Goal: Task Accomplishment & Management: Manage account settings

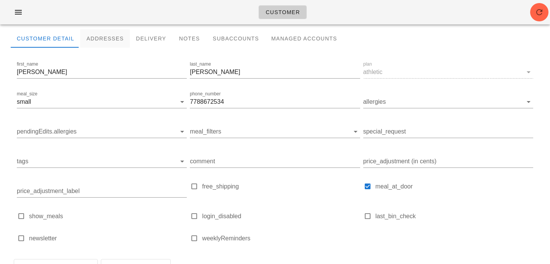
scroll to position [62, 0]
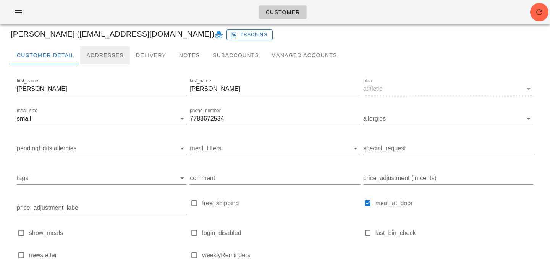
click at [104, 50] on div "Addresses" at bounding box center [105, 55] width 50 height 18
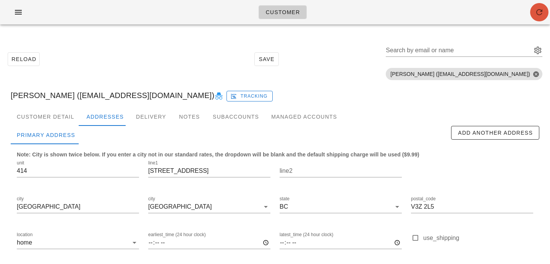
click at [538, 5] on button "button" at bounding box center [539, 12] width 18 height 18
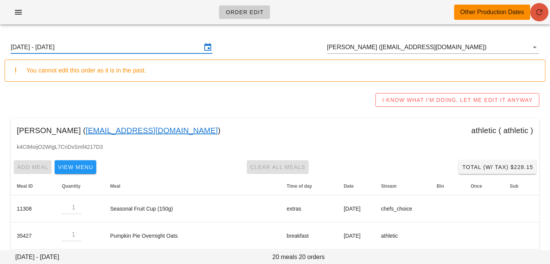
click at [544, 8] on icon "button" at bounding box center [539, 12] width 9 height 9
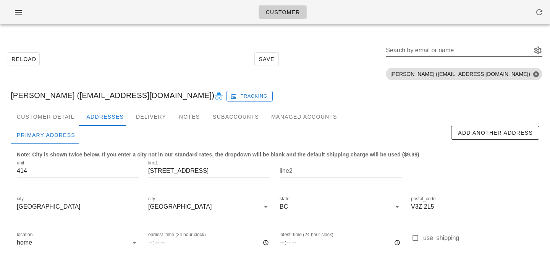
click at [452, 47] on div "Search by email or name" at bounding box center [458, 50] width 144 height 12
paste input "KathyRolston@hotmail.com"
type input "KathyRolston@hotmail.com"
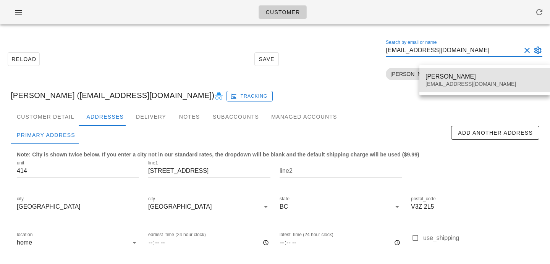
click at [446, 78] on div "Katherine Rolstom" at bounding box center [485, 76] width 118 height 7
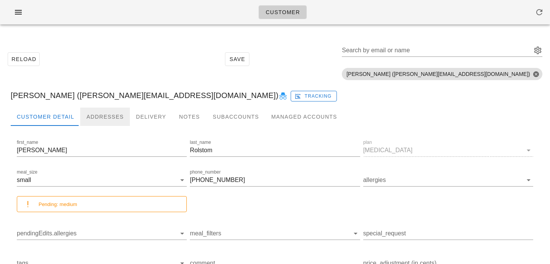
click at [103, 112] on div "Addresses" at bounding box center [105, 117] width 50 height 18
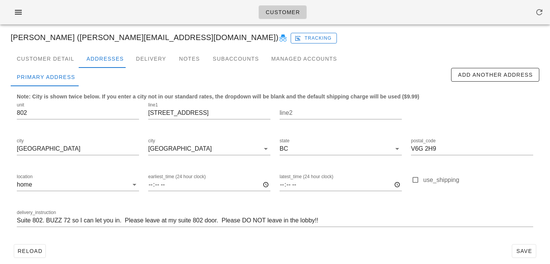
scroll to position [55, 0]
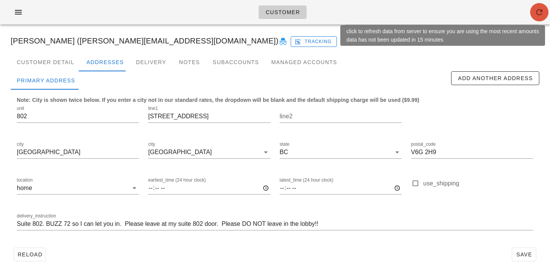
click at [537, 13] on icon "button" at bounding box center [539, 12] width 9 height 9
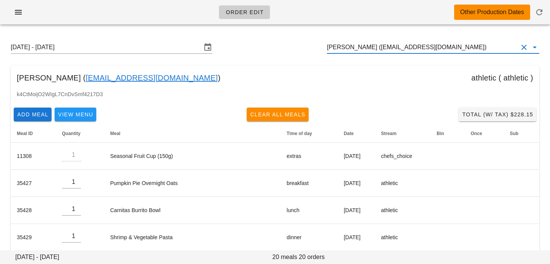
click at [488, 53] on input "[PERSON_NAME] ([EMAIL_ADDRESS][DOMAIN_NAME])" at bounding box center [422, 47] width 191 height 12
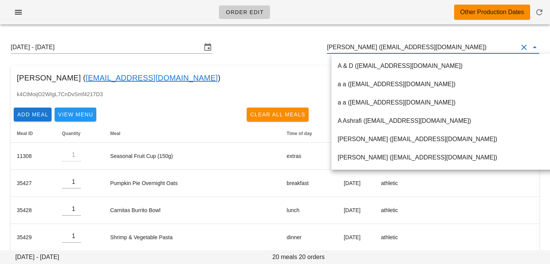
paste input "[EMAIL_ADDRESS][DOMAIN_NAME]"
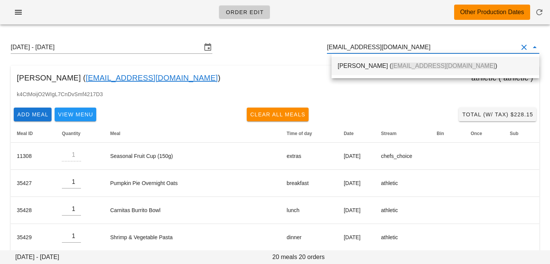
click at [447, 61] on div "Katherine Rolstom ( Kathyrolston@hotmail.com )" at bounding box center [436, 66] width 196 height 16
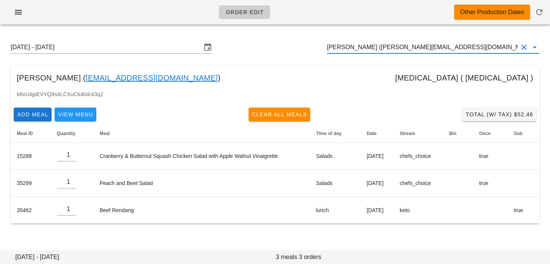
type input "Katherine Rolstom (Kathyrolston@hotmail.com)"
click at [119, 47] on input "Sunday September 7 - Saturday September 13" at bounding box center [106, 47] width 191 height 12
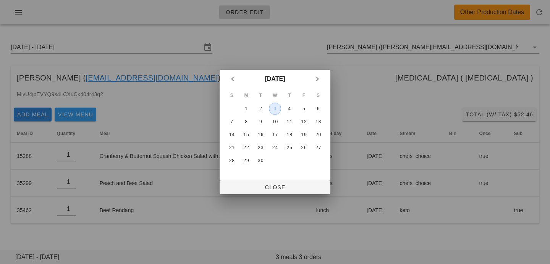
click at [275, 109] on div "3" at bounding box center [274, 108] width 11 height 5
click at [263, 185] on span "Close" at bounding box center [275, 188] width 99 height 6
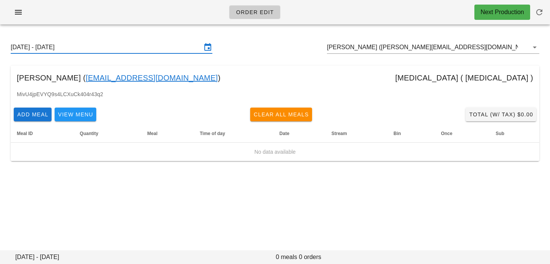
click at [195, 43] on input "[DATE] - [DATE]" at bounding box center [106, 47] width 191 height 12
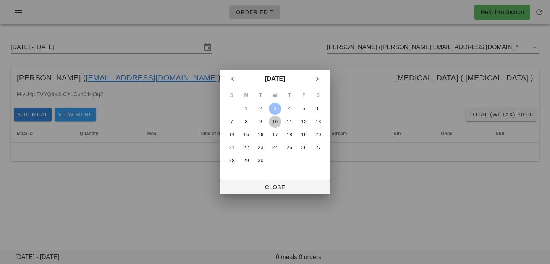
click at [278, 125] on button "10" at bounding box center [275, 122] width 12 height 12
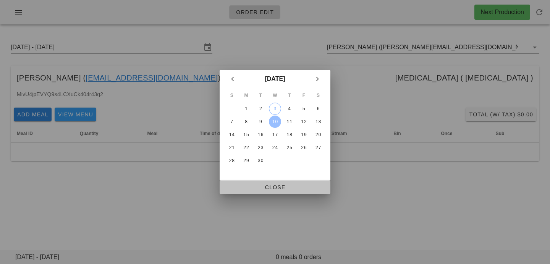
click at [256, 188] on span "Close" at bounding box center [275, 188] width 99 height 6
type input "[DATE] - [DATE]"
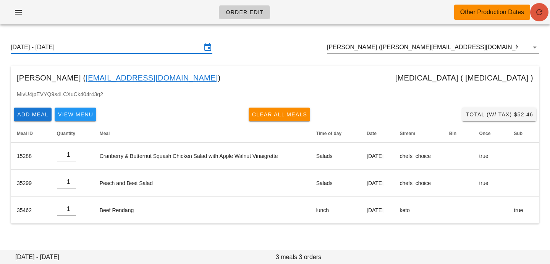
click at [543, 15] on icon "button" at bounding box center [539, 12] width 9 height 9
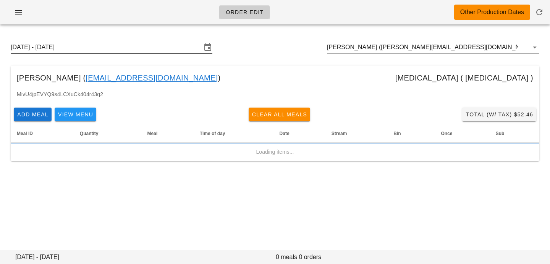
click at [147, 49] on input "[DATE] - [DATE]" at bounding box center [106, 47] width 191 height 12
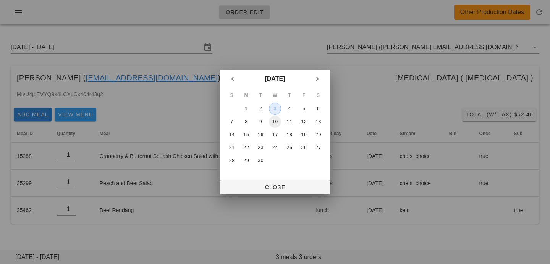
click at [276, 111] on div "3" at bounding box center [274, 108] width 11 height 5
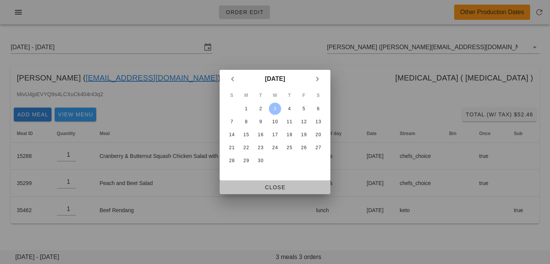
click at [268, 192] on button "Close" at bounding box center [275, 188] width 111 height 14
click at [267, 188] on div "Order Edit Other Production Dates Sunday September 7 - Saturday September 13 Ka…" at bounding box center [275, 132] width 550 height 264
click at [267, 186] on div "Order Edit Other Production Dates Sunday September 7 - Saturday September 13 Ka…" at bounding box center [275, 132] width 550 height 264
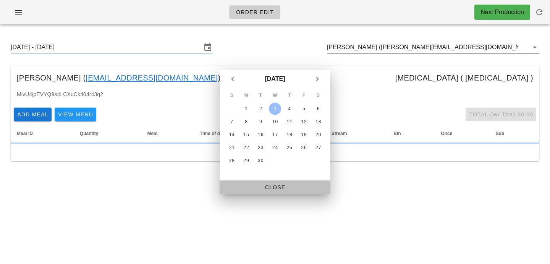
click at [276, 191] on div "Order Edit Next Production Sunday August 31 - Saturday September 6 Katherine Ro…" at bounding box center [275, 132] width 550 height 264
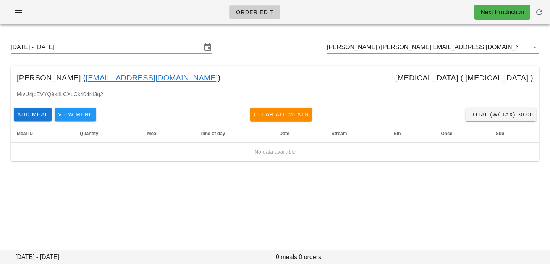
click at [144, 41] on div "Sunday August 31 - Saturday September 6 Katherine Rolstom (Kathyrolston@hotmail…" at bounding box center [275, 47] width 541 height 24
click at [143, 48] on input "Sunday August 31 - Saturday September 6" at bounding box center [106, 47] width 191 height 12
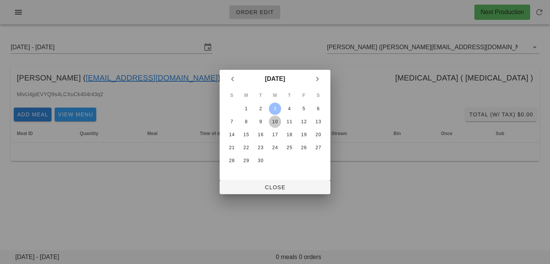
click at [274, 121] on div "10" at bounding box center [275, 121] width 12 height 5
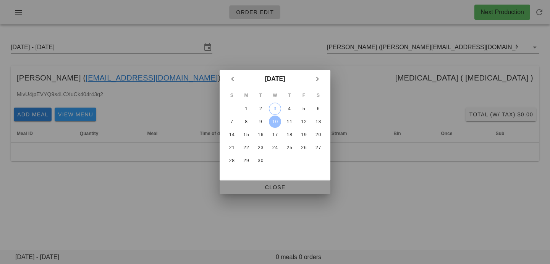
click at [267, 185] on span "Close" at bounding box center [275, 188] width 99 height 6
type input "Sunday September 7 - Saturday September 13"
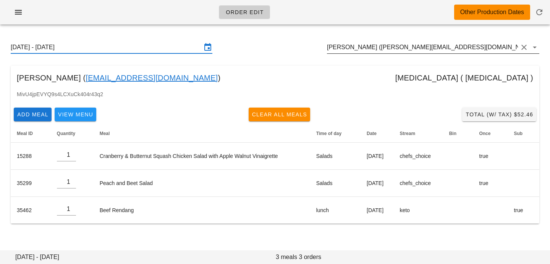
click at [485, 42] on input "Katherine Rolstom (Kathyrolston@hotmail.com)" at bounding box center [422, 47] width 191 height 12
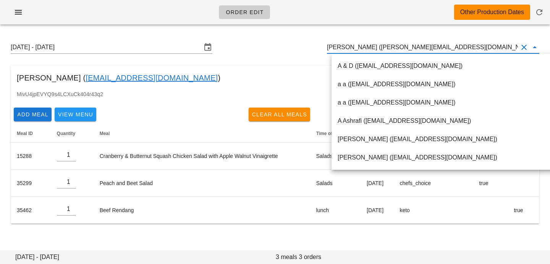
click at [480, 51] on input "[PERSON_NAME] ([PERSON_NAME][EMAIL_ADDRESS][DOMAIN_NAME])" at bounding box center [422, 47] width 191 height 12
drag, startPoint x: 480, startPoint y: 51, endPoint x: 268, endPoint y: 38, distance: 212.9
click at [272, 39] on div "Sunday September 7 - Saturday September 13 Katherine Rolstom (Kathyrolston@hotm…" at bounding box center [275, 47] width 541 height 24
paste input "dwyndle@gmail.com"
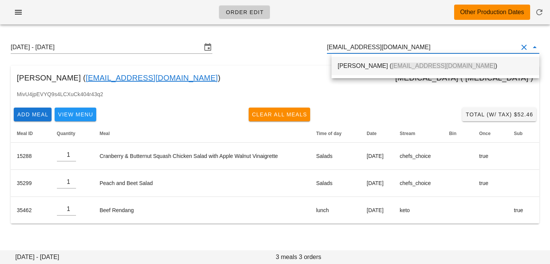
click at [345, 66] on div "Fred Newman ( dwyndle@gmail.com )" at bounding box center [436, 65] width 196 height 7
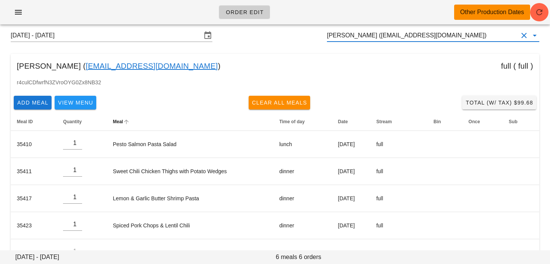
scroll to position [6, 0]
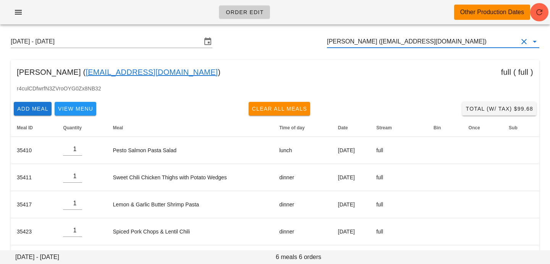
drag, startPoint x: 445, startPoint y: 41, endPoint x: 279, endPoint y: 26, distance: 166.6
click at [283, 28] on div "Sunday September 7 - Saturday September 13 Fred Newman (dwyndle@gmail.com) Fred…" at bounding box center [275, 167] width 550 height 285
paste input "kathyrolston@hotmail.com"
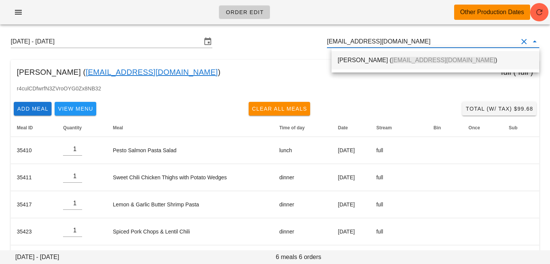
click at [352, 56] on div "Katherine Rolstom ( Kathyrolston@hotmail.com )" at bounding box center [436, 60] width 196 height 16
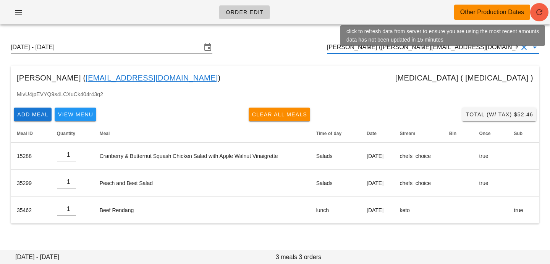
type input "[PERSON_NAME] ([PERSON_NAME][EMAIL_ADDRESS][DOMAIN_NAME])"
click at [543, 14] on icon "button" at bounding box center [539, 12] width 9 height 9
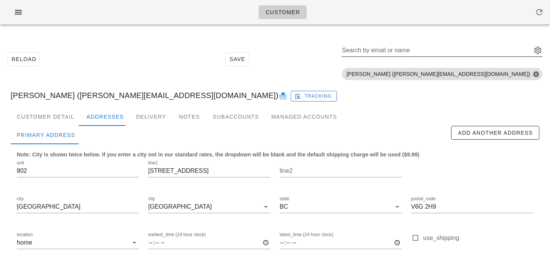
click at [441, 53] on input "Search by email or name" at bounding box center [436, 50] width 188 height 12
paste input "dwyndle@gmail.com"
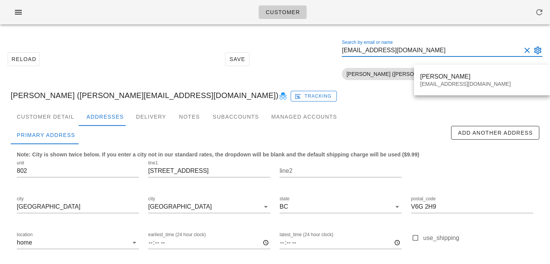
type input "dwyndle@gmail.com"
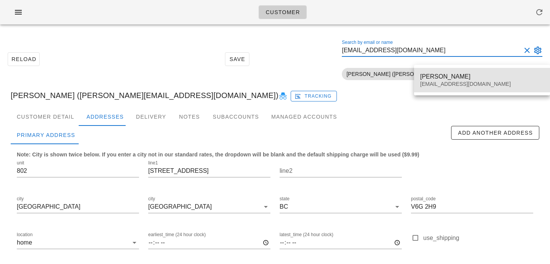
click at [432, 79] on div "Fred Newman" at bounding box center [482, 76] width 124 height 7
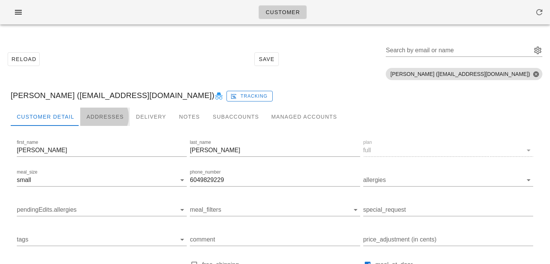
click at [106, 125] on div "Addresses" at bounding box center [105, 117] width 50 height 18
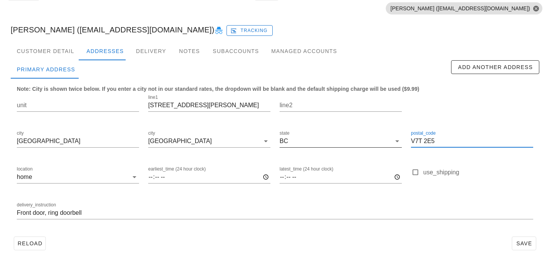
drag, startPoint x: 446, startPoint y: 144, endPoint x: 308, endPoint y: 137, distance: 137.4
click at [310, 138] on div "unit line1 389 Keith Road E line2 city North Vancouver city North Vancouver sta…" at bounding box center [275, 161] width 526 height 144
paste input "L 1V8"
type input "V7L 1V8"
click at [527, 247] on span "Save" at bounding box center [525, 244] width 18 height 6
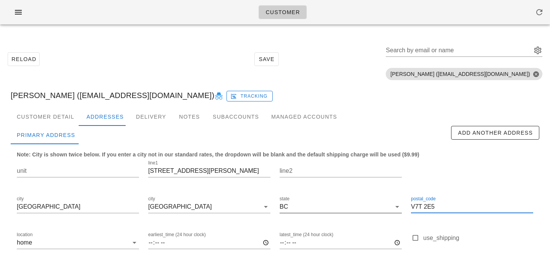
drag, startPoint x: 456, startPoint y: 207, endPoint x: 342, endPoint y: 206, distance: 114.3
click at [344, 206] on div "unit line1 389 Keith Road E line2 city North Vancouver city North Vancouver sta…" at bounding box center [275, 226] width 526 height 144
paste input "L 1V8"
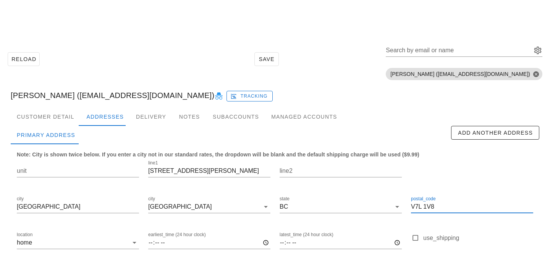
scroll to position [66, 0]
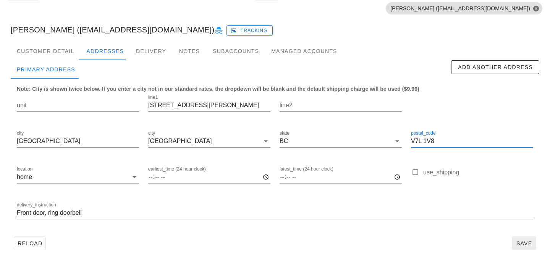
type input "V7L 1V8"
click at [527, 241] on span "Save" at bounding box center [525, 244] width 18 height 6
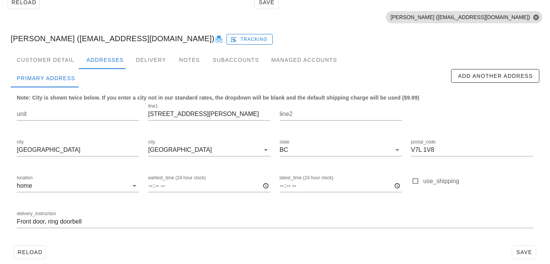
scroll to position [66, 0]
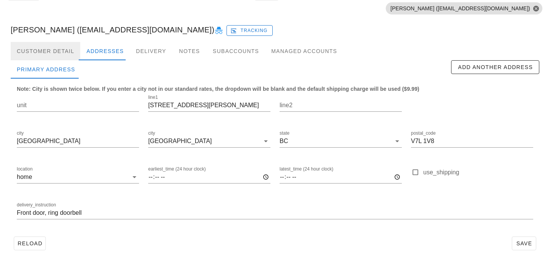
click at [71, 50] on div "Customer Detail" at bounding box center [46, 51] width 70 height 18
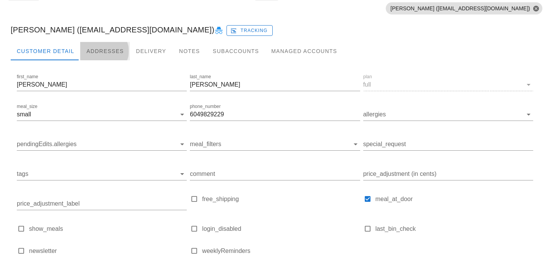
click at [105, 51] on div "Addresses" at bounding box center [105, 51] width 50 height 18
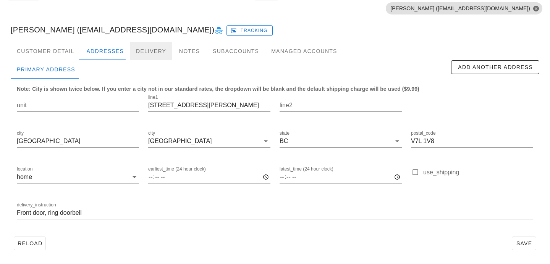
click at [139, 53] on div "Delivery" at bounding box center [151, 51] width 42 height 18
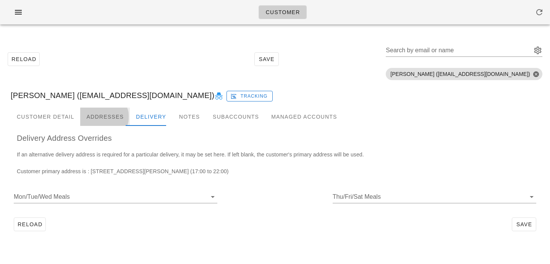
drag, startPoint x: 101, startPoint y: 109, endPoint x: 99, endPoint y: 101, distance: 8.5
click at [101, 109] on div "Addresses" at bounding box center [105, 117] width 50 height 18
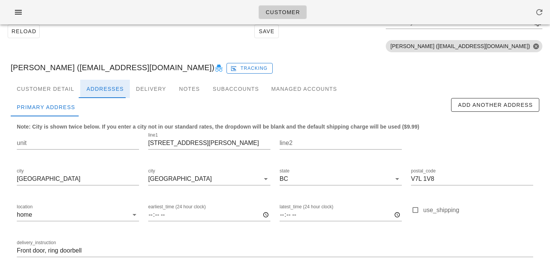
scroll to position [66, 0]
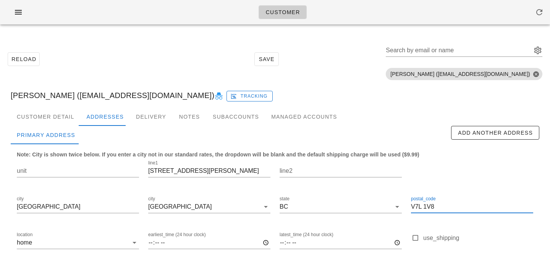
drag, startPoint x: 440, startPoint y: 208, endPoint x: 347, endPoint y: 187, distance: 94.8
click at [348, 187] on div "unit line1 389 [PERSON_NAME][GEOGRAPHIC_DATA] E line2 city [GEOGRAPHIC_DATA] [G…" at bounding box center [275, 226] width 526 height 144
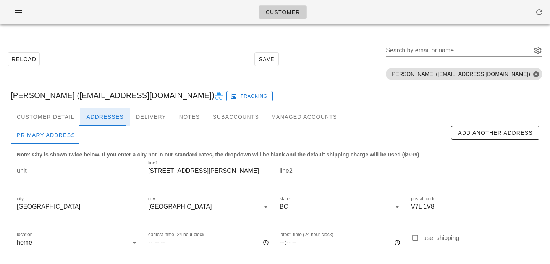
scroll to position [66, 0]
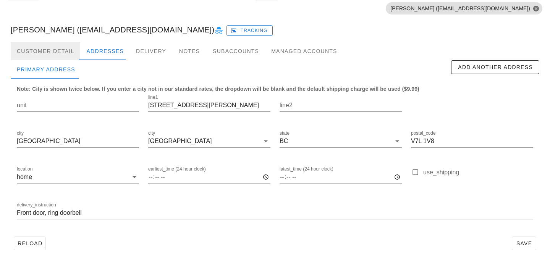
click at [67, 55] on div "Customer Detail" at bounding box center [46, 51] width 70 height 18
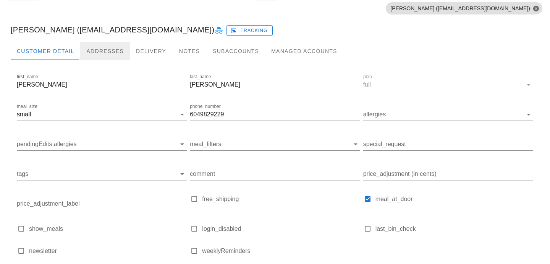
click at [116, 55] on div "Addresses" at bounding box center [105, 51] width 50 height 18
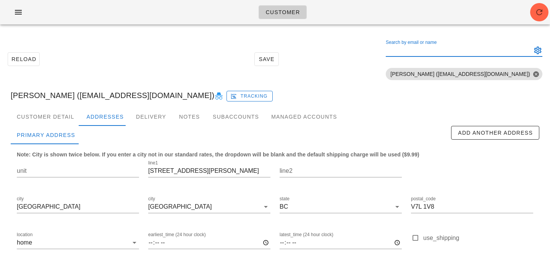
click at [490, 49] on div "Search by email or name" at bounding box center [458, 50] width 144 height 12
paste input "moez.haque@gmail.com"
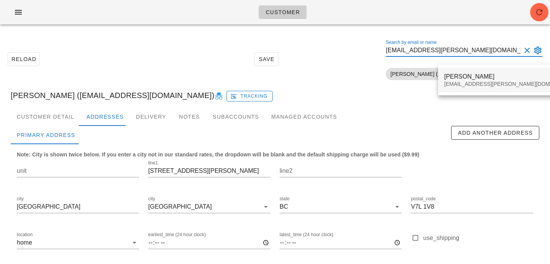
type input "moez.haque@gmail.com"
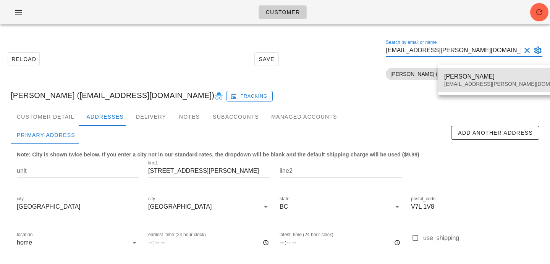
click at [480, 71] on div "Moez Haque moez.haque@gmail.com" at bounding box center [511, 80] width 135 height 24
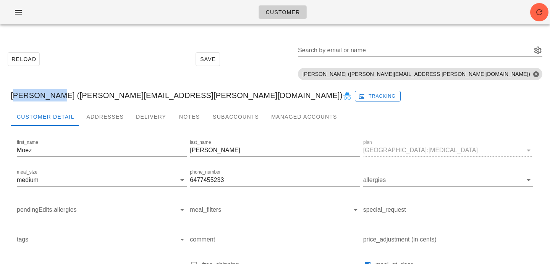
drag, startPoint x: 54, startPoint y: 94, endPoint x: 12, endPoint y: 95, distance: 42.4
click at [12, 95] on div "Moez Haque (moez.haque@gmail.com) Tracking" at bounding box center [275, 95] width 541 height 24
copy div "Moez Haque"
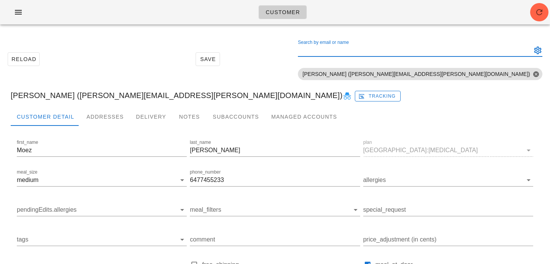
click at [464, 52] on input "Search by email or name" at bounding box center [414, 50] width 232 height 12
paste input "kathyrolston@hotmail.com"
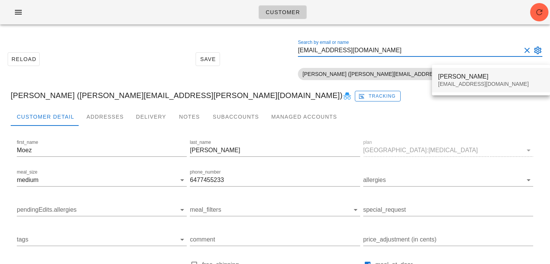
type input "kathyrolston@hotmail.com"
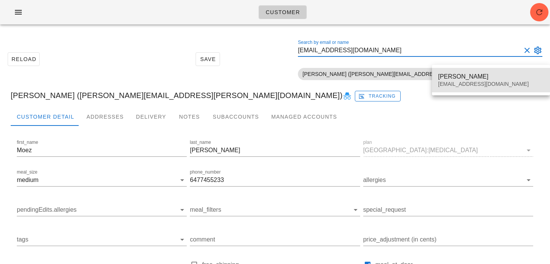
click at [456, 83] on div "Kathyrolston@hotmail.com" at bounding box center [491, 84] width 106 height 6
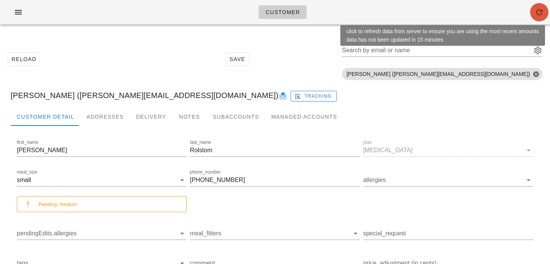
click at [537, 9] on icon "button" at bounding box center [539, 12] width 9 height 9
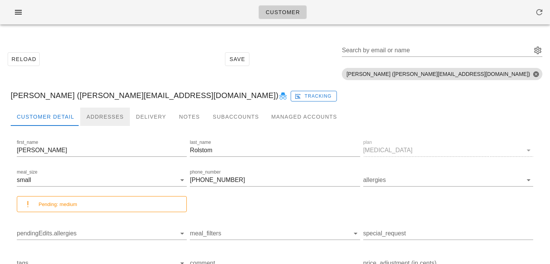
click at [101, 117] on div "Addresses" at bounding box center [105, 117] width 50 height 18
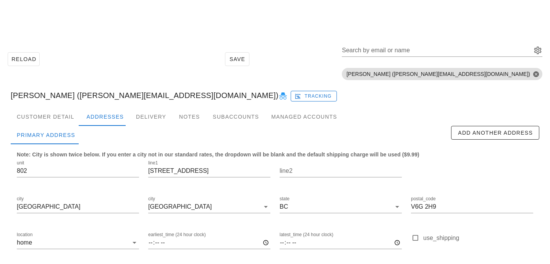
scroll to position [66, 0]
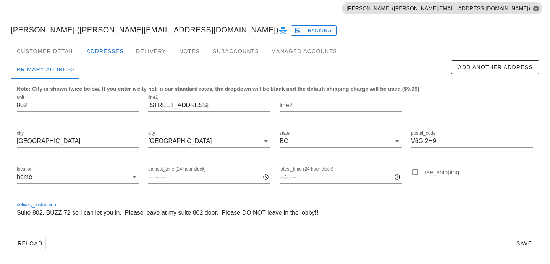
click at [329, 216] on input "Suite 802. BUZZ 72 so I can let you in. Please leave at my suite 802 door. Plea…" at bounding box center [275, 213] width 517 height 12
drag, startPoint x: 399, startPoint y: 216, endPoint x: 0, endPoint y: 212, distance: 399.0
click at [0, 212] on div "Reload Save Search by email or name Include deleted accounts Include Shopify ac…" at bounding box center [275, 115] width 550 height 300
click at [369, 234] on div "Reload Save" at bounding box center [275, 244] width 529 height 20
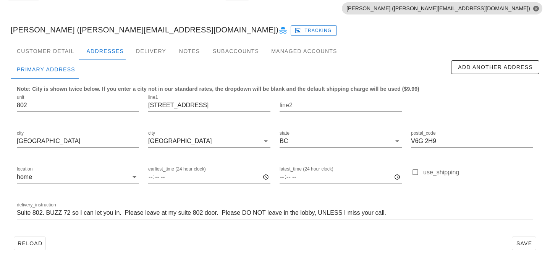
click at [537, 245] on div "Reload Save" at bounding box center [275, 244] width 529 height 20
click at [428, 213] on input "Suite 802. BUZZ 72 so I can let you in. Please leave at my suite 802 door. Plea…" at bounding box center [275, 213] width 517 height 12
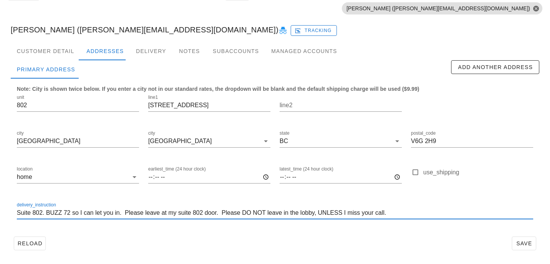
click at [411, 211] on input "Suite 802. BUZZ 72 so I can let you in. Please leave at my suite 802 door. Plea…" at bounding box center [275, 213] width 517 height 12
type input "Suite 802. BUZZ 72 so I can let you in. Please leave at my suite 802 door. Plea…"
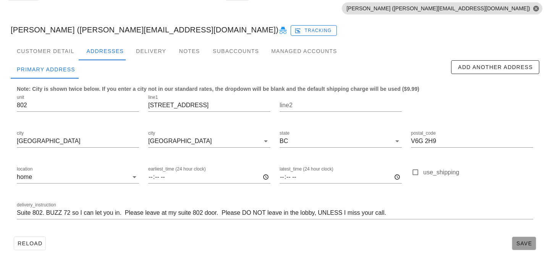
click at [531, 248] on button "Save" at bounding box center [524, 244] width 24 height 14
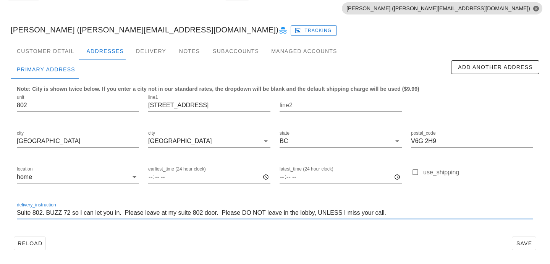
click at [392, 213] on input "Suite 802. BUZZ 72 so I can let you in. Please leave at my suite 802 door. Plea…" at bounding box center [275, 213] width 517 height 12
drag, startPoint x: 392, startPoint y: 213, endPoint x: 6, endPoint y: 207, distance: 386.0
click at [6, 208] on div "Customer Detail Addresses Delivery Notes Subaccounts Managed Accounts Primary A…" at bounding box center [275, 151] width 541 height 218
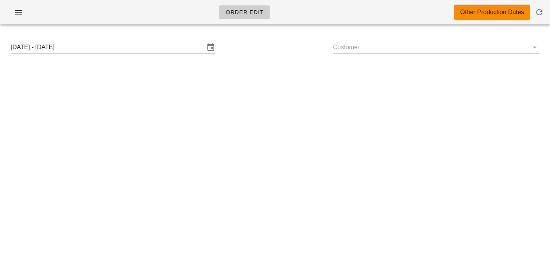
type input "[PERSON_NAME] ([PERSON_NAME][EMAIL_ADDRESS][DOMAIN_NAME])"
